Goal: Navigation & Orientation: Understand site structure

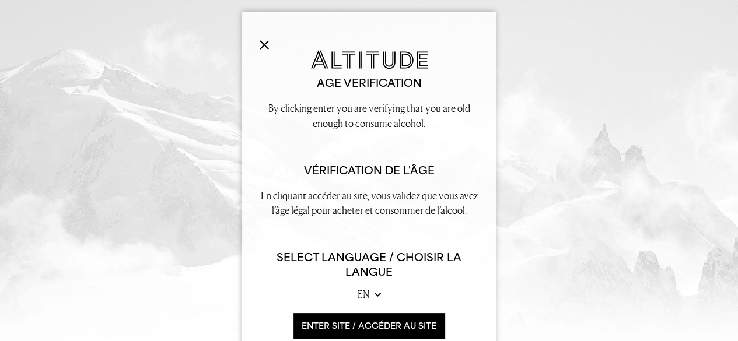
click at [261, 48] on img at bounding box center [264, 44] width 9 height 9
click at [262, 41] on img at bounding box center [264, 44] width 9 height 9
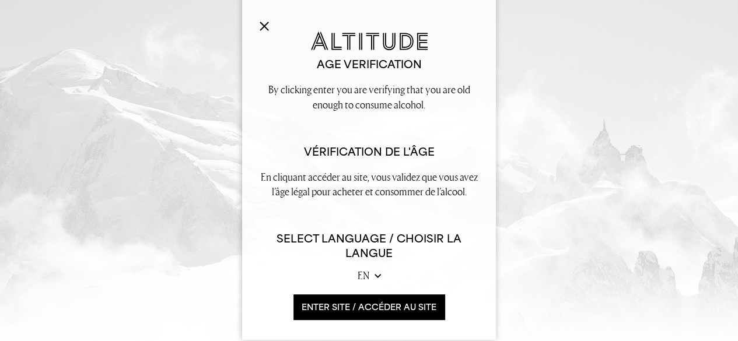
scroll to position [29, 0]
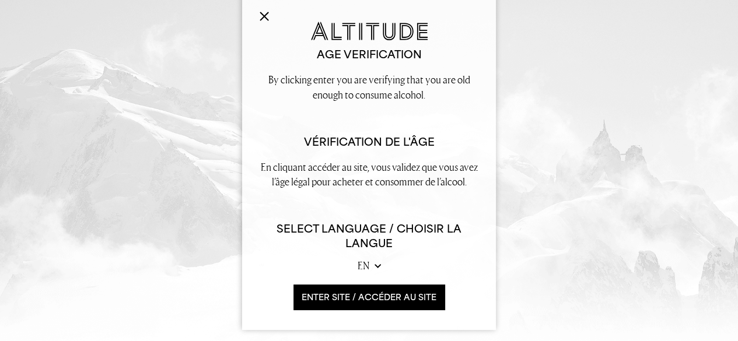
click at [387, 291] on button "ENTER SITE / accéder au site" at bounding box center [368, 297] width 151 height 25
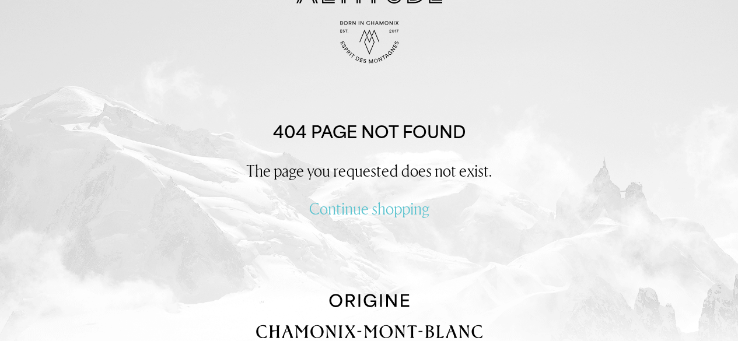
scroll to position [0, 0]
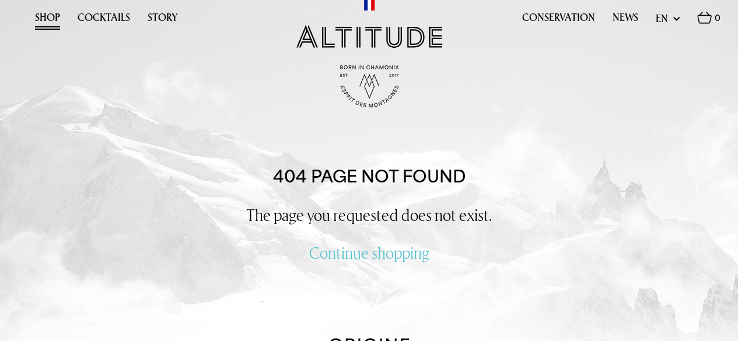
click at [57, 22] on link "Shop" at bounding box center [47, 21] width 25 height 18
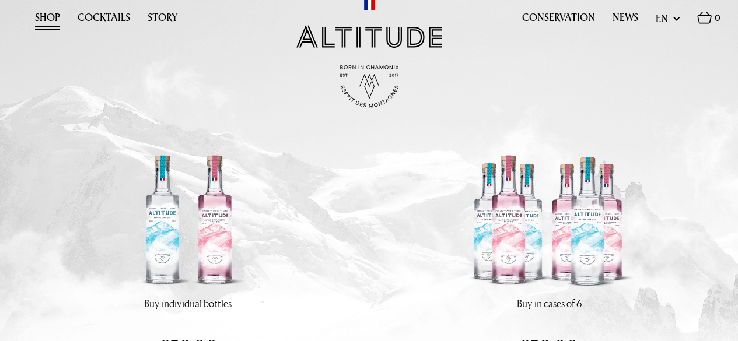
scroll to position [1052, 0]
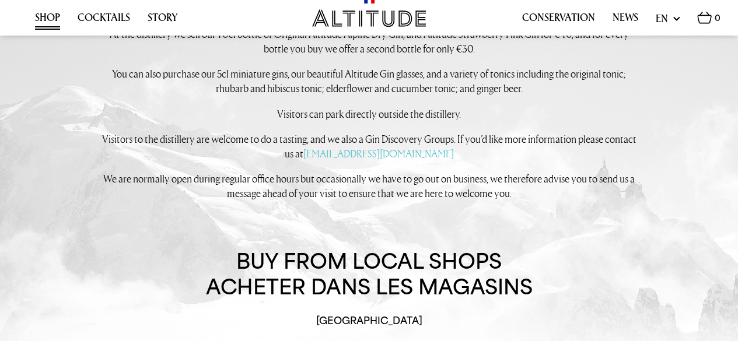
drag, startPoint x: 364, startPoint y: 25, endPoint x: 589, endPoint y: 114, distance: 241.9
click at [589, 114] on div "Drop in and pick up your bottles directly from us. The distillery is situated 1…" at bounding box center [369, 90] width 537 height 243
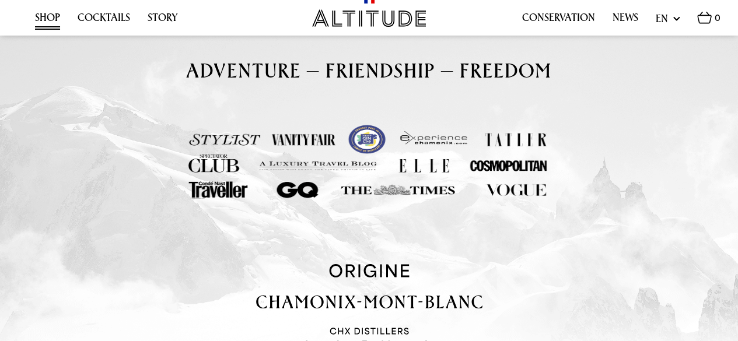
scroll to position [2351, 0]
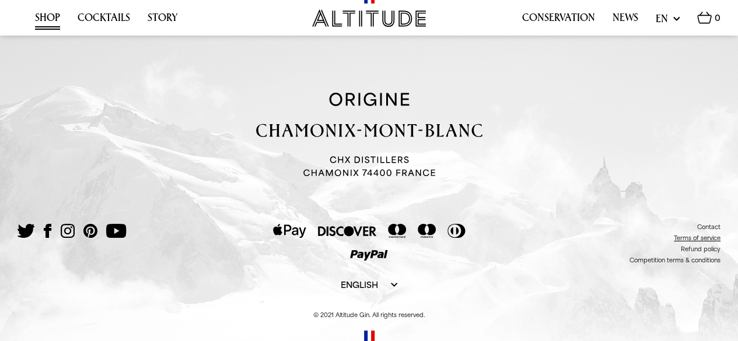
click at [686, 239] on link "Terms of service" at bounding box center [697, 237] width 47 height 7
click at [687, 251] on link "Refund policy" at bounding box center [701, 249] width 40 height 7
click at [658, 260] on link "Competition terms & conditions" at bounding box center [674, 260] width 91 height 7
